Goal: Find specific page/section: Find specific page/section

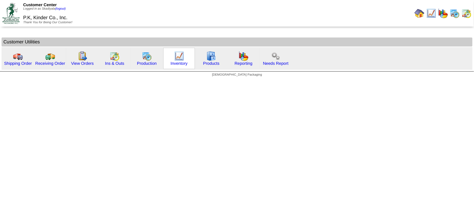
click at [179, 55] on img at bounding box center [179, 56] width 10 height 10
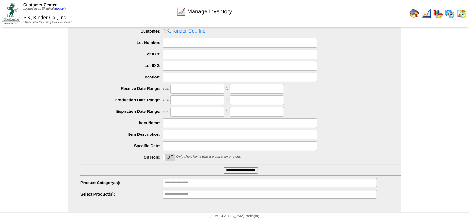
scroll to position [25, 0]
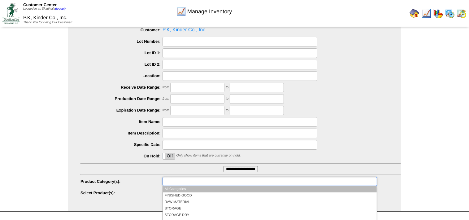
click at [192, 183] on input "text" at bounding box center [184, 181] width 40 height 8
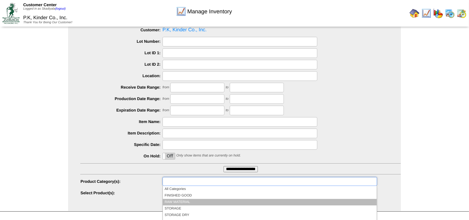
click at [187, 201] on li "RAW MATERIAL" at bounding box center [270, 202] width 214 height 7
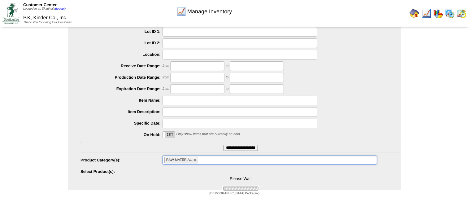
scroll to position [66, 0]
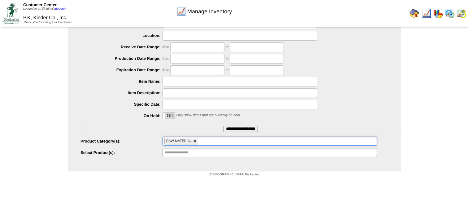
click at [196, 142] on link at bounding box center [195, 141] width 4 height 4
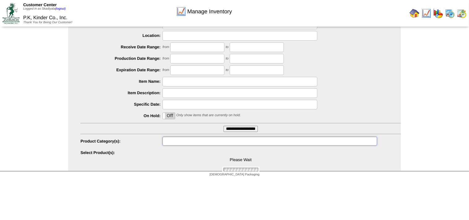
click at [198, 141] on ul at bounding box center [270, 141] width 215 height 9
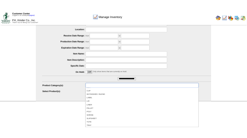
scroll to position [5, 0]
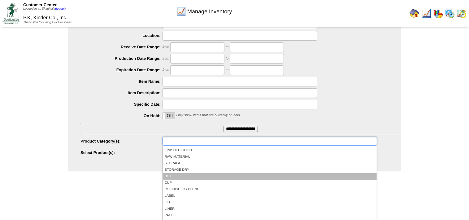
click at [175, 176] on li "BOX" at bounding box center [270, 176] width 214 height 7
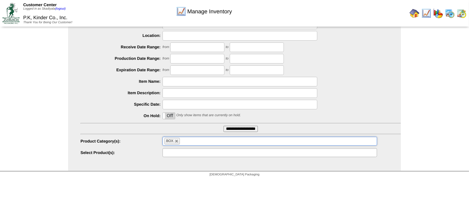
click at [229, 152] on ul at bounding box center [270, 152] width 215 height 9
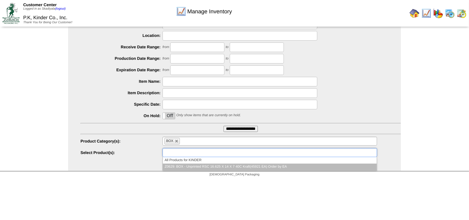
click at [252, 168] on li "Z0629: BOX - Unprinted RSC 16.625 X 14 X 7 40C Kraft(45921 EA) Order by EA" at bounding box center [270, 167] width 214 height 7
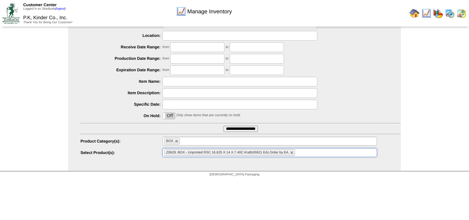
click at [264, 180] on html "Customer Center Logged in as Skadiyala (logout) P.K, Kinder Co., Inc. Thank You…" at bounding box center [234, 56] width 469 height 245
